Goal: Information Seeking & Learning: Learn about a topic

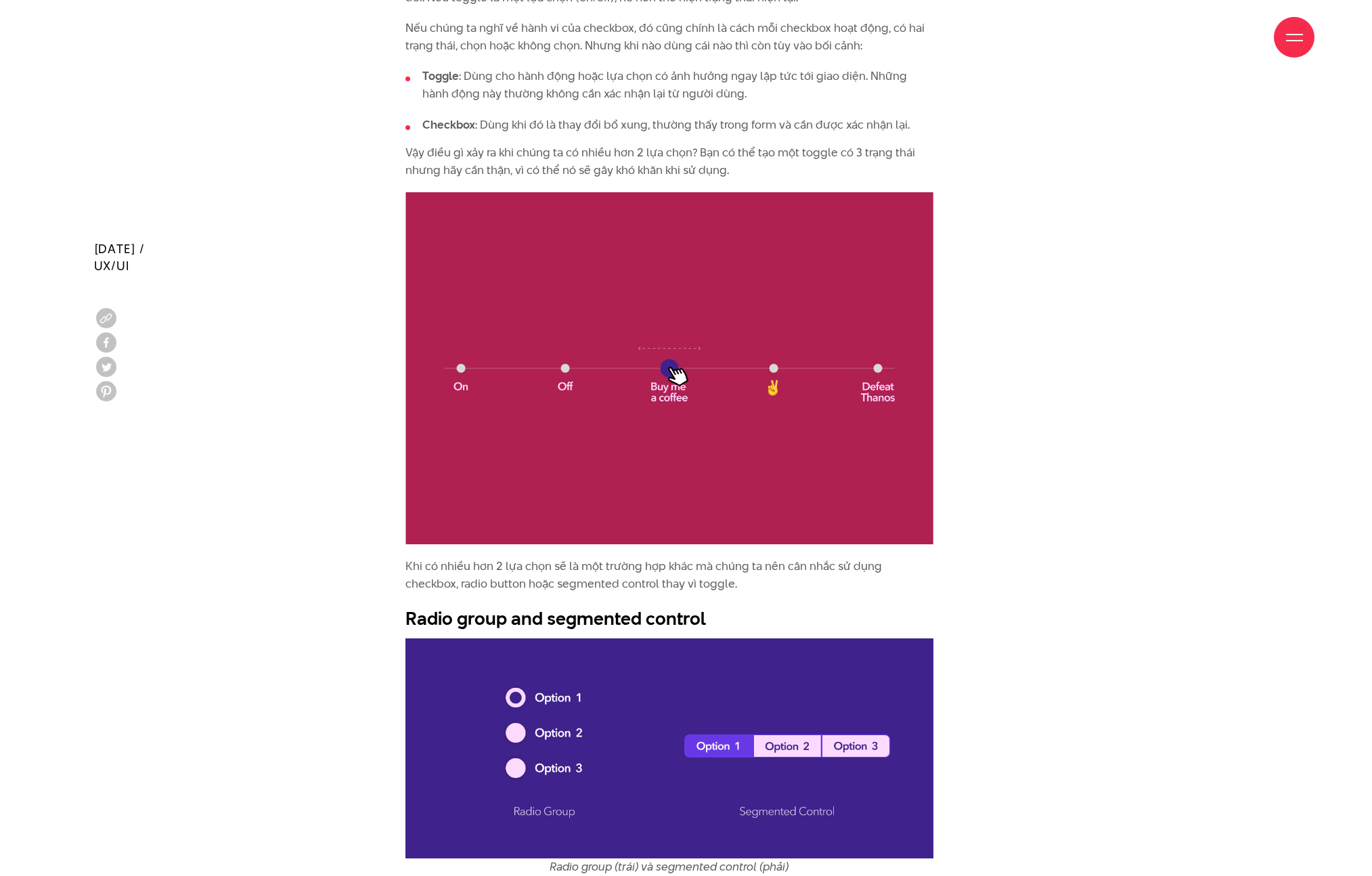
scroll to position [2958, 0]
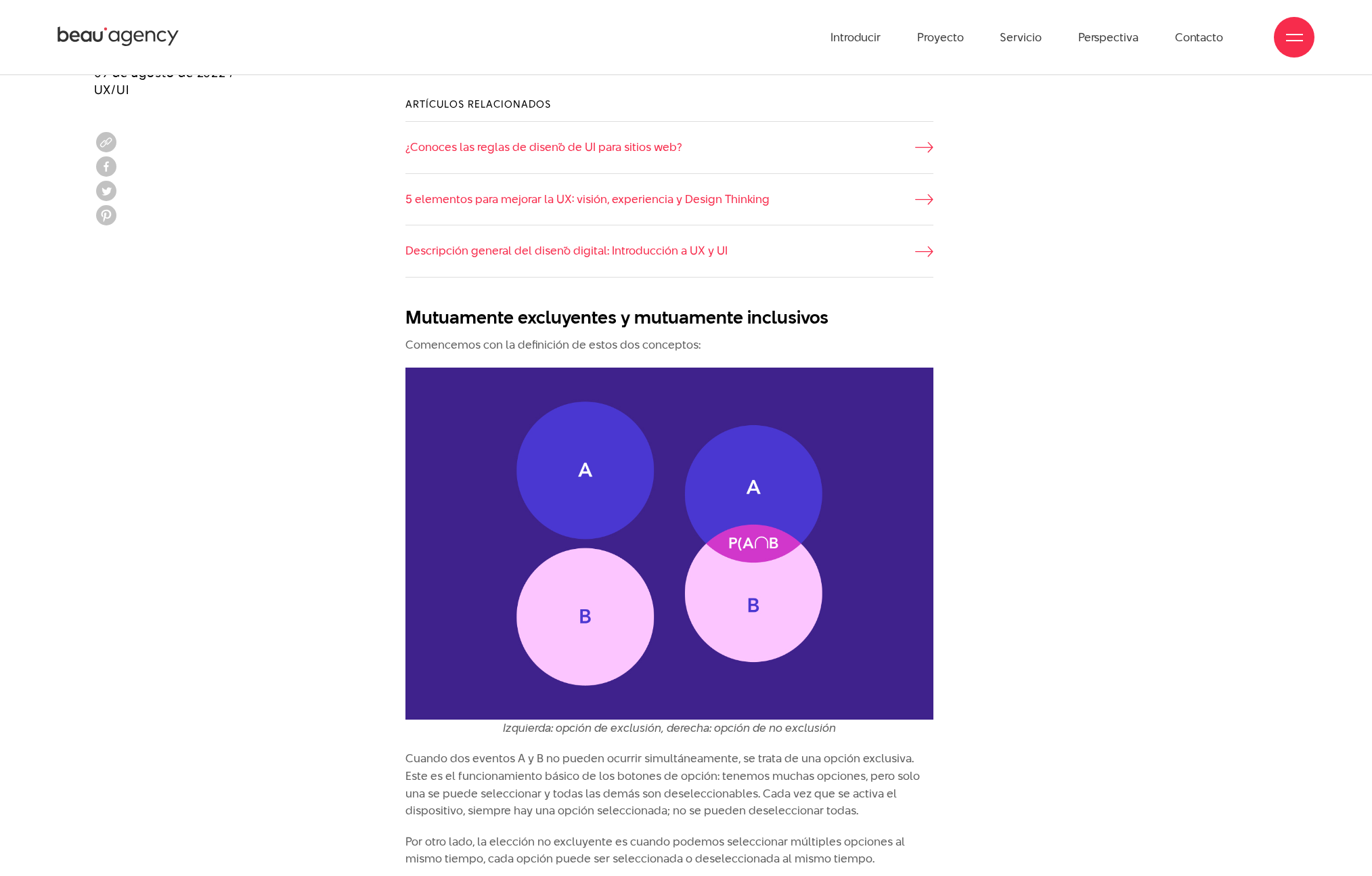
scroll to position [1010, 0]
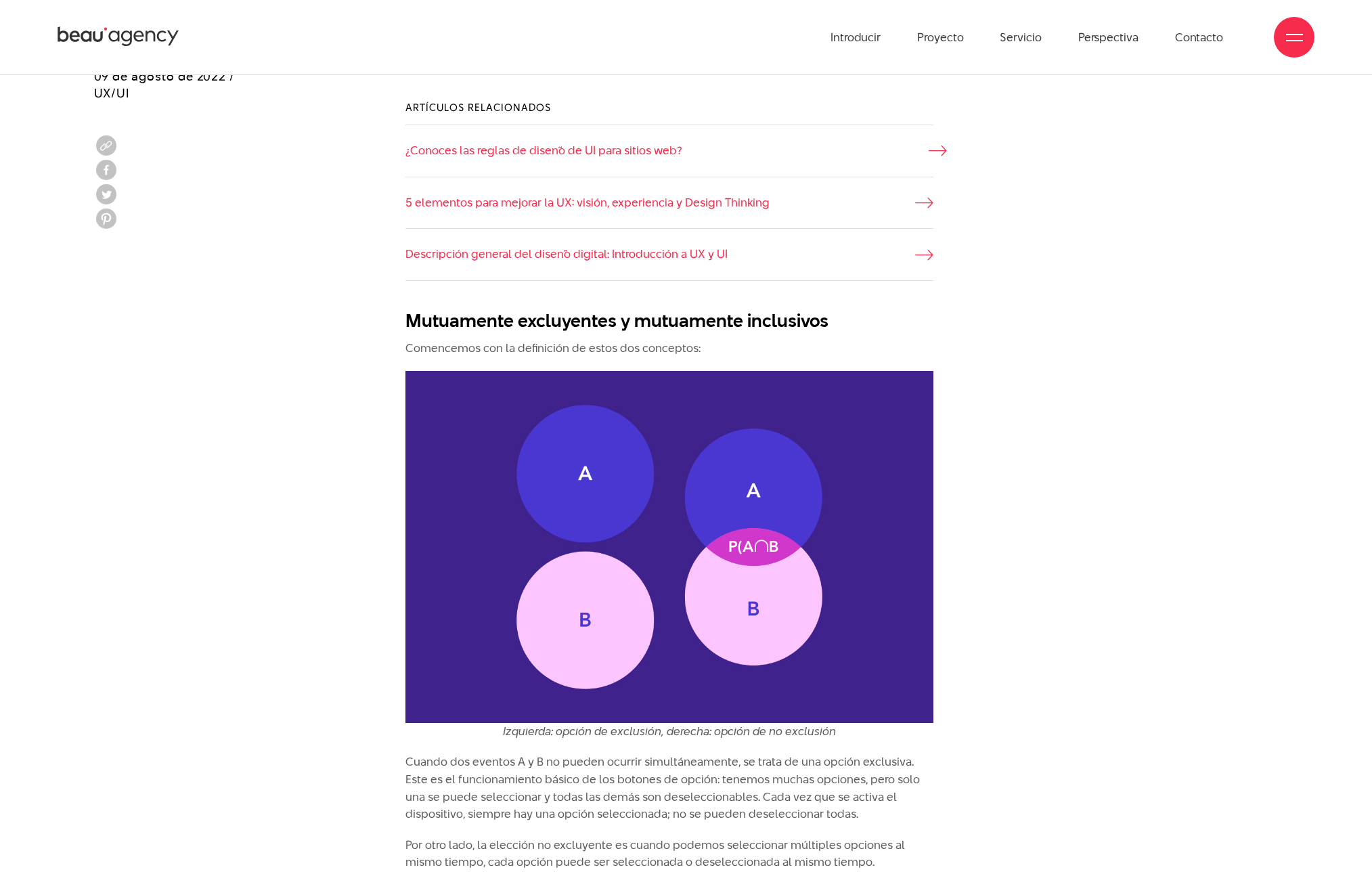
click at [619, 150] on font "¿Conoces las reglas de diseño de UI para sitios web?" at bounding box center [543, 150] width 276 height 17
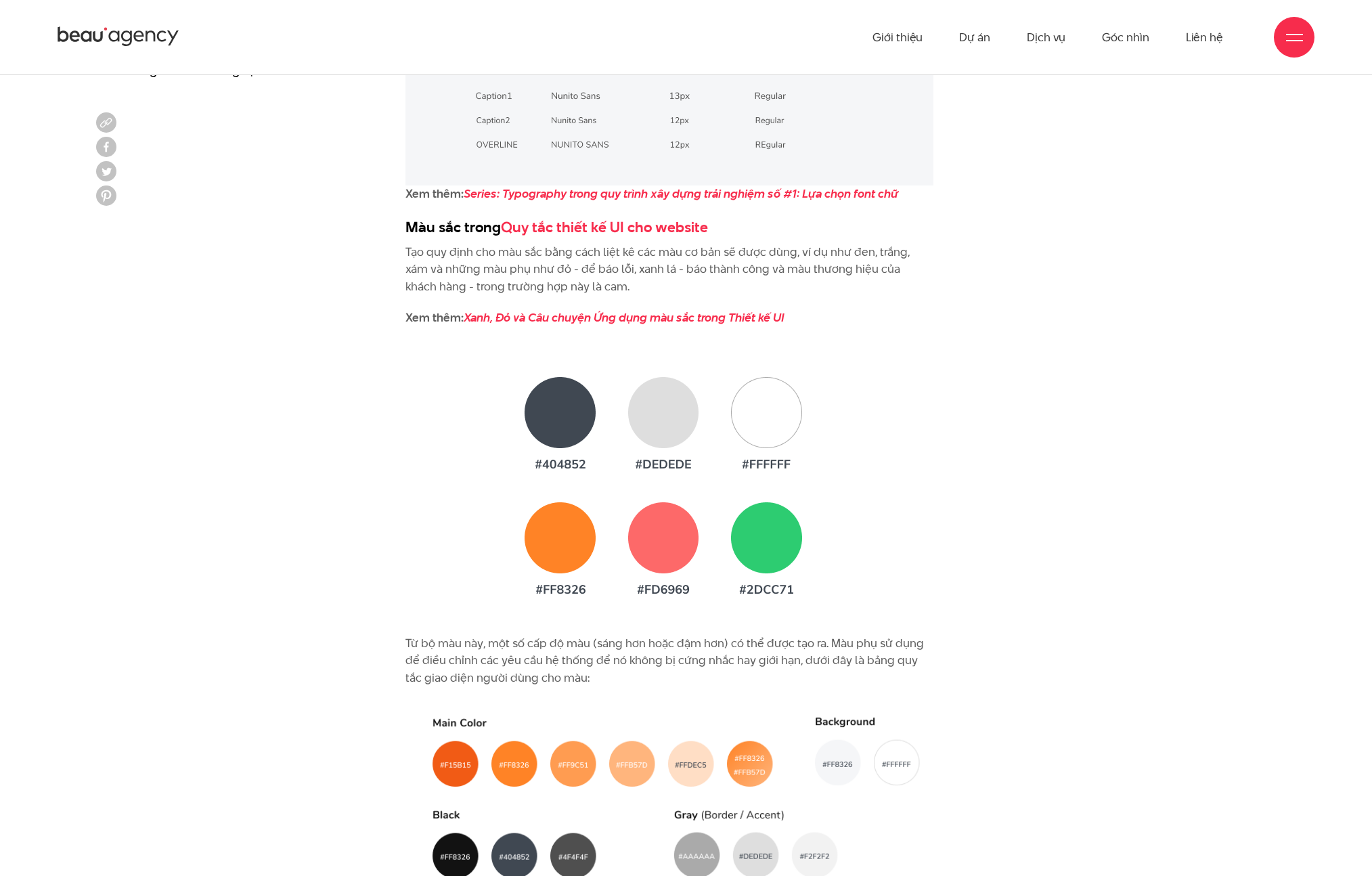
scroll to position [3280, 0]
